Goal: Navigation & Orientation: Understand site structure

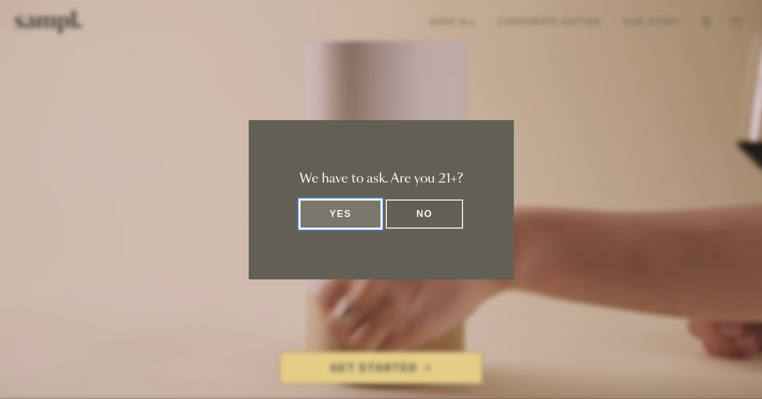
click at [359, 224] on button "Yes" at bounding box center [341, 214] width 83 height 29
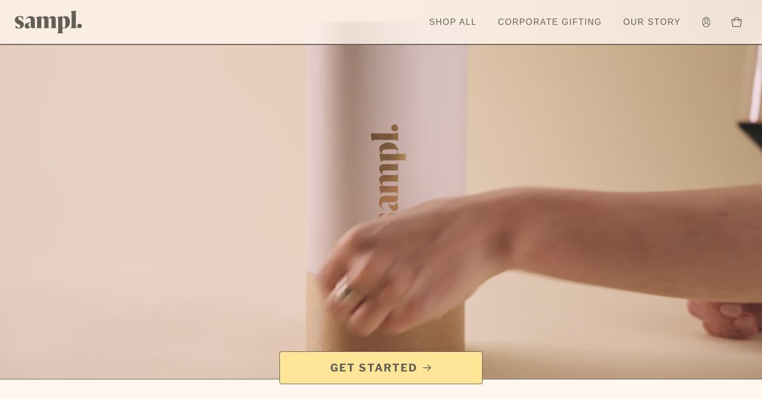
scroll to position [21, 0]
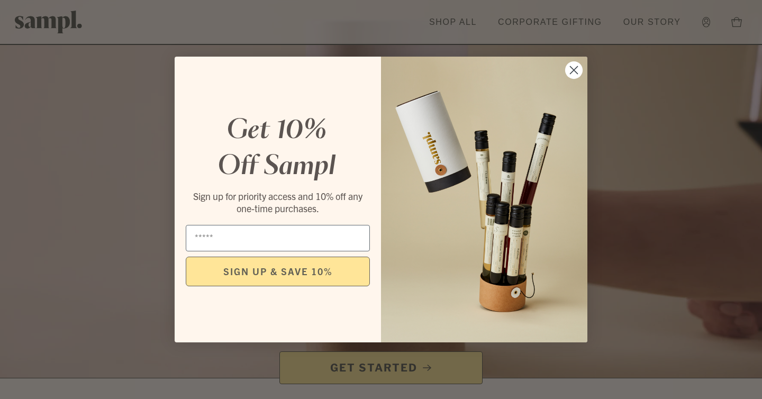
click at [576, 73] on circle "Close dialog" at bounding box center [573, 69] width 17 height 17
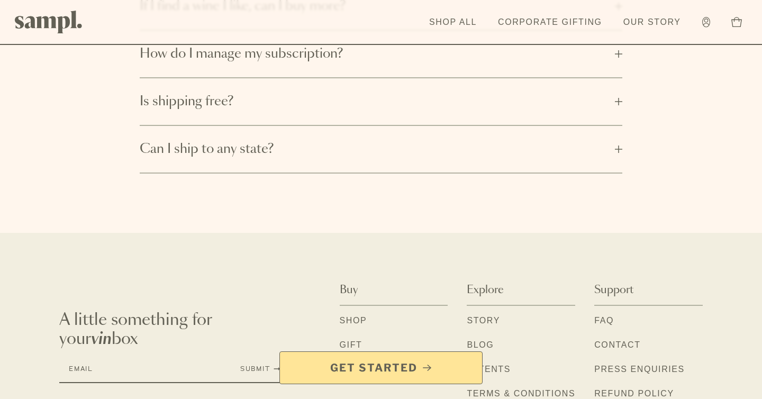
scroll to position [1785, 0]
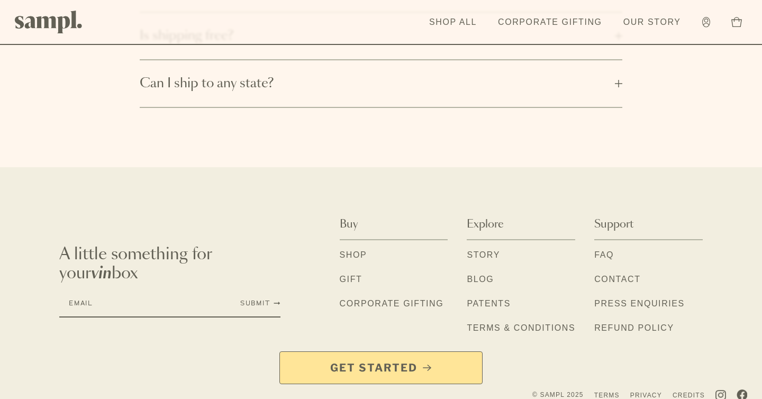
click at [490, 249] on link "Story" at bounding box center [483, 256] width 33 height 14
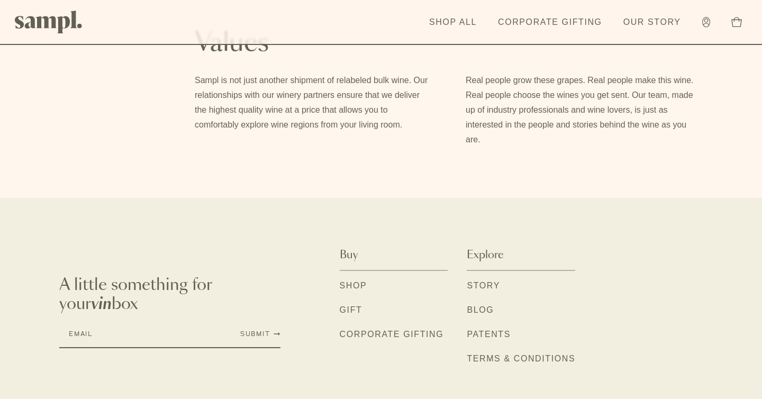
scroll to position [951, 0]
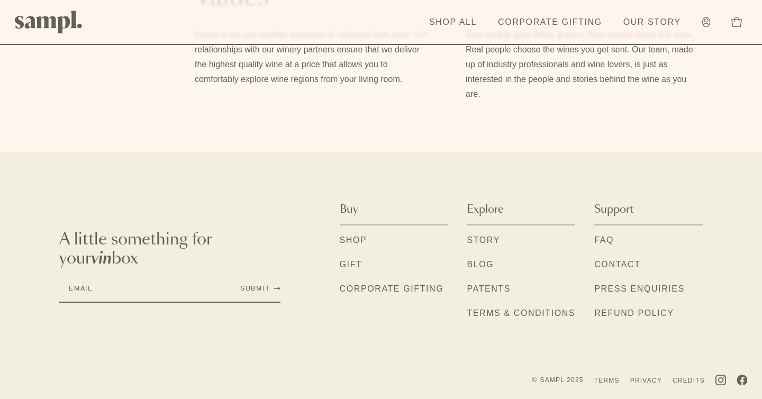
click at [624, 260] on link "Contact" at bounding box center [618, 265] width 46 height 14
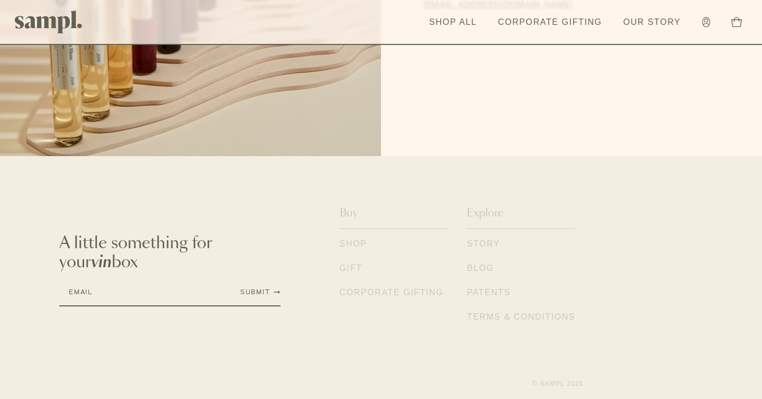
scroll to position [229, 0]
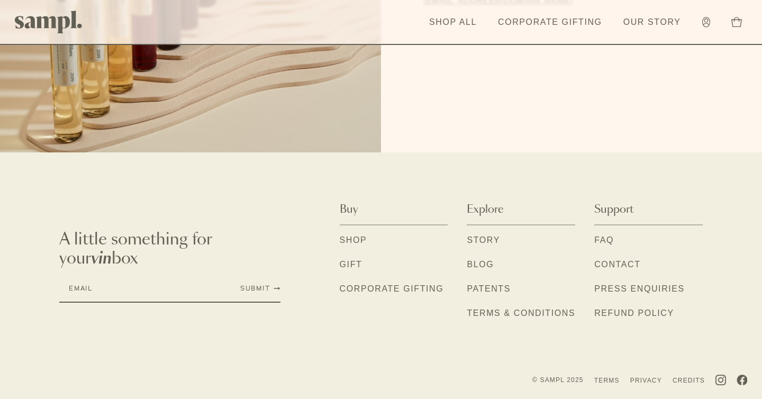
click at [480, 291] on link "Patents" at bounding box center [489, 290] width 44 height 14
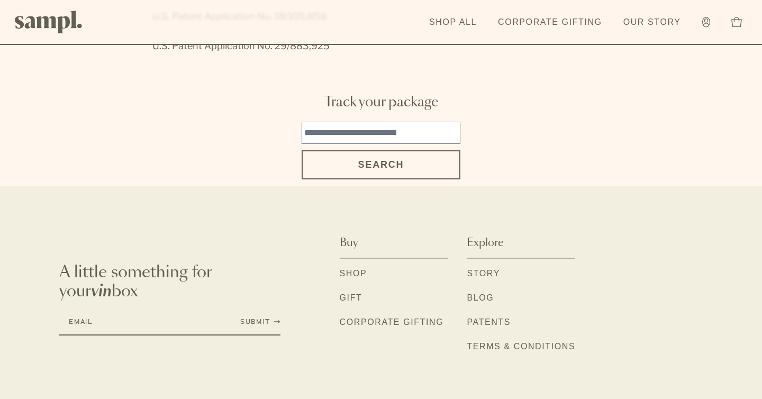
scroll to position [266, 0]
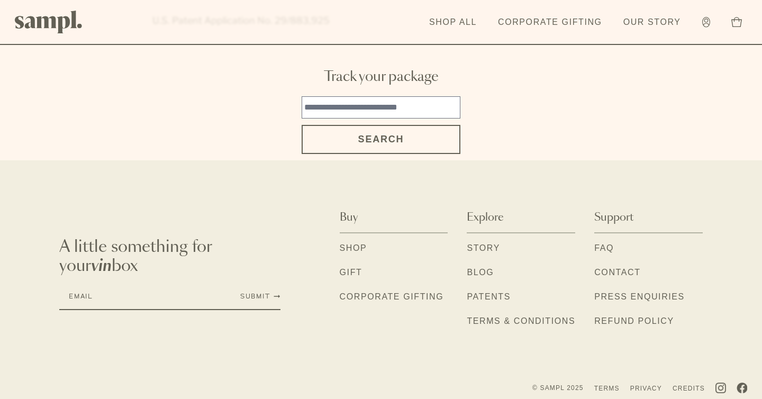
click at [361, 242] on link "Shop" at bounding box center [354, 249] width 28 height 14
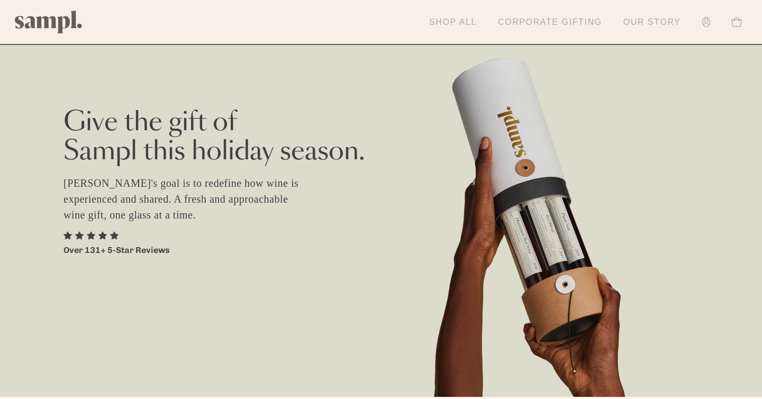
click at [447, 19] on link "Shop All" at bounding box center [453, 22] width 58 height 23
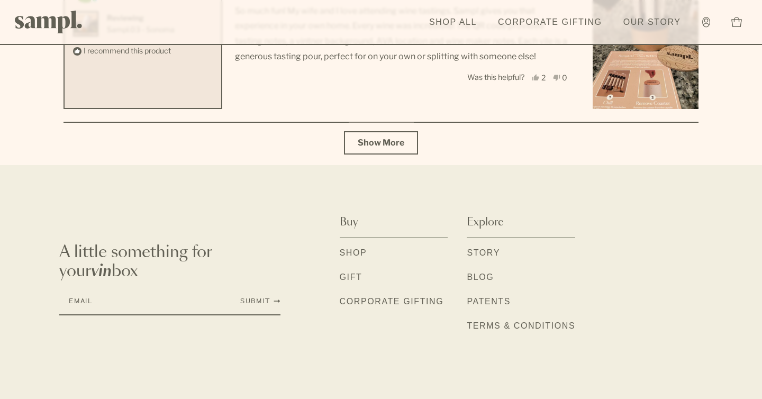
scroll to position [3922, 0]
